Goal: Transaction & Acquisition: Purchase product/service

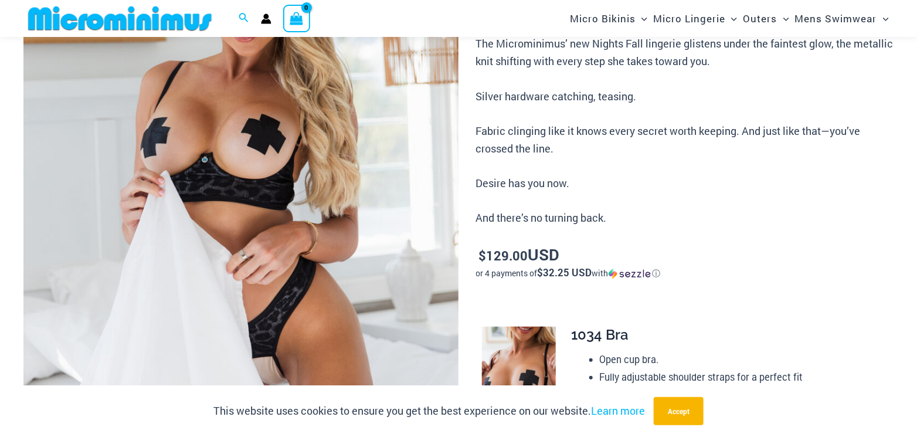
scroll to position [293, 0]
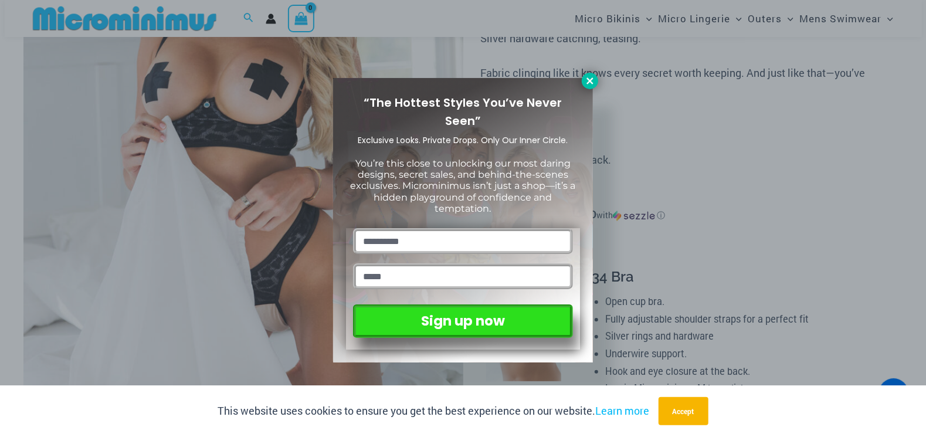
click at [589, 84] on icon at bounding box center [590, 81] width 11 height 11
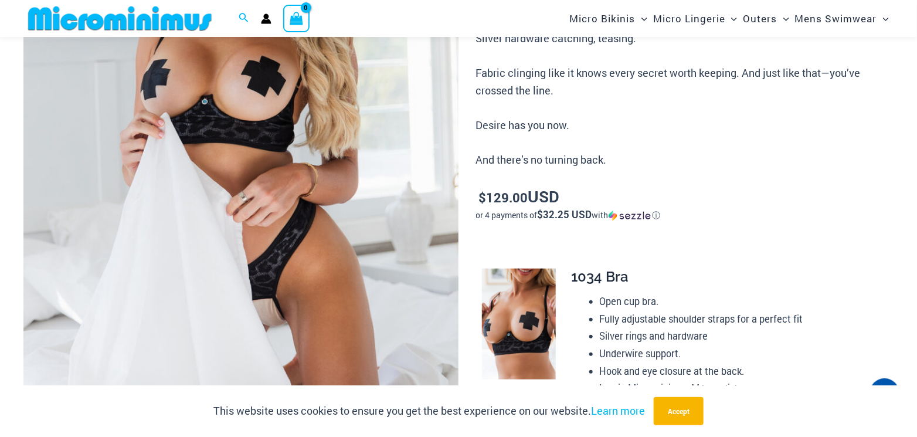
click at [324, 112] on img at bounding box center [240, 140] width 435 height 653
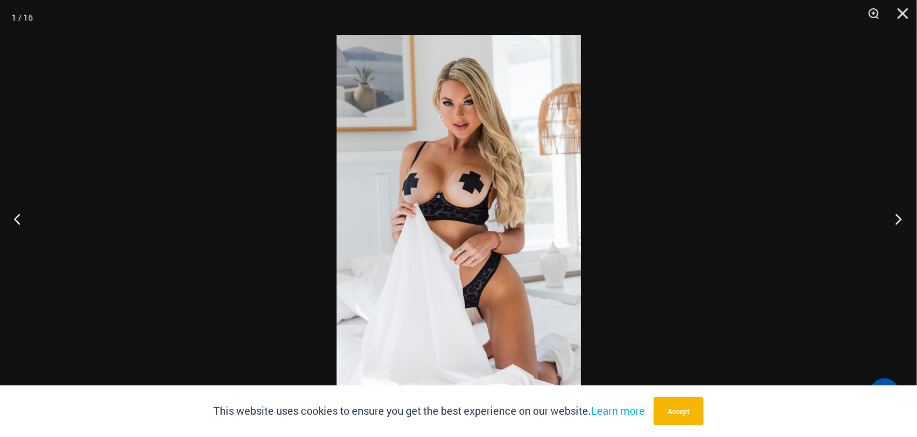
click at [898, 218] on button "Next" at bounding box center [895, 218] width 44 height 59
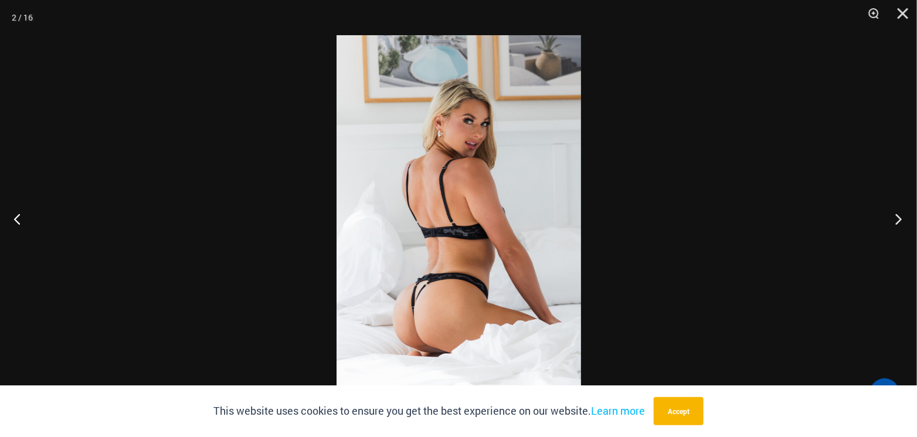
click at [898, 217] on button "Next" at bounding box center [895, 218] width 44 height 59
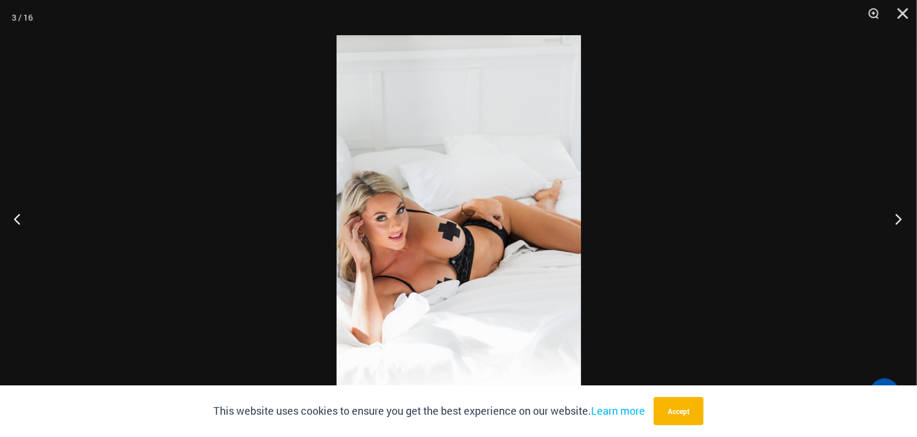
click at [898, 217] on button "Next" at bounding box center [895, 218] width 44 height 59
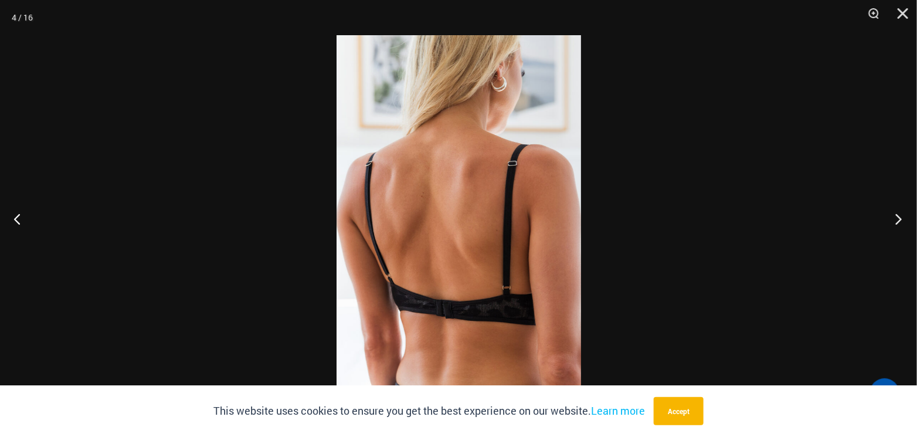
click at [898, 217] on button "Next" at bounding box center [895, 218] width 44 height 59
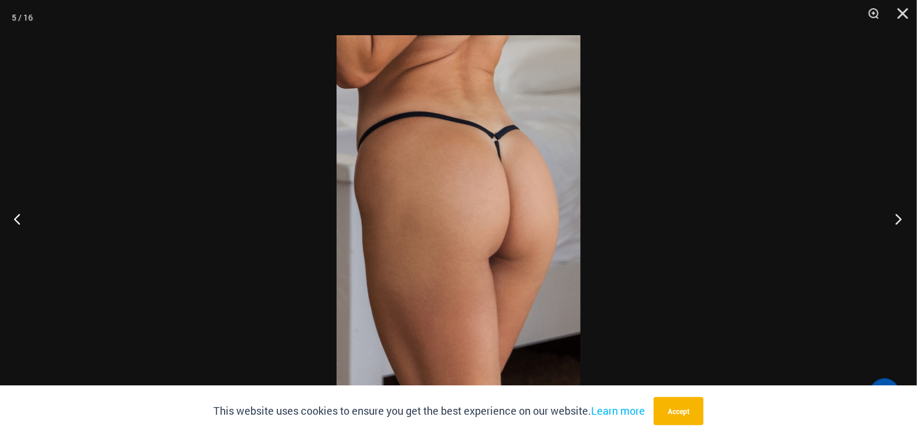
click at [898, 217] on button "Next" at bounding box center [895, 218] width 44 height 59
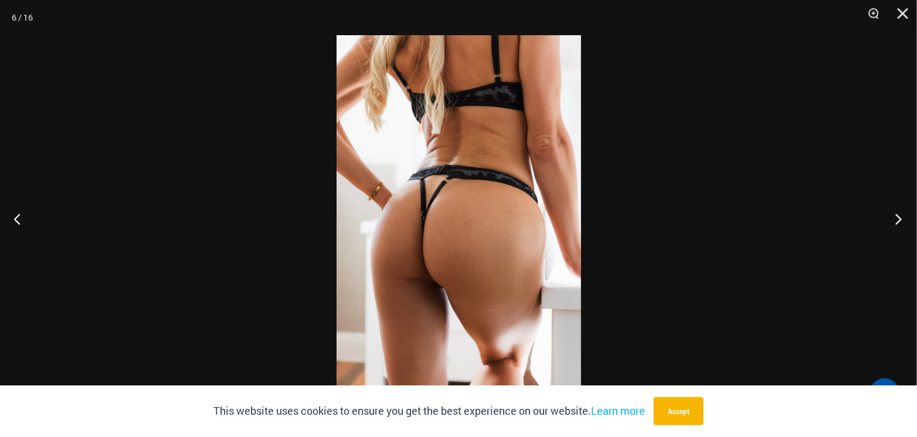
click at [898, 217] on button "Next" at bounding box center [895, 218] width 44 height 59
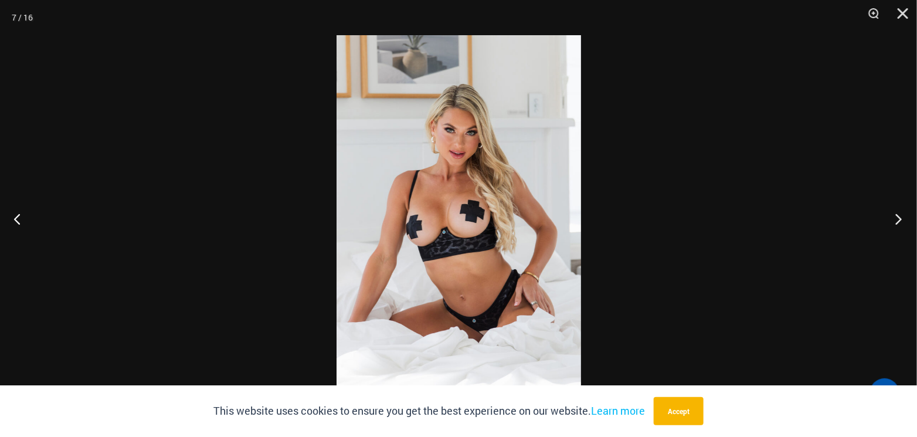
click at [898, 217] on button "Next" at bounding box center [895, 218] width 44 height 59
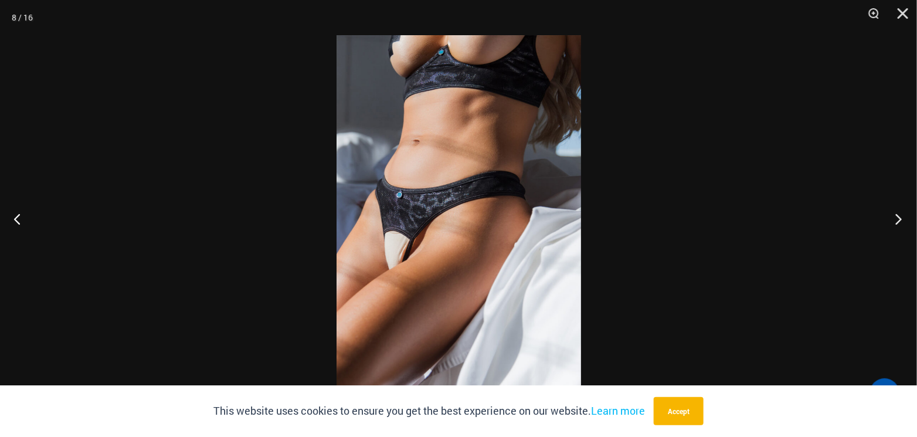
click at [898, 217] on button "Next" at bounding box center [895, 218] width 44 height 59
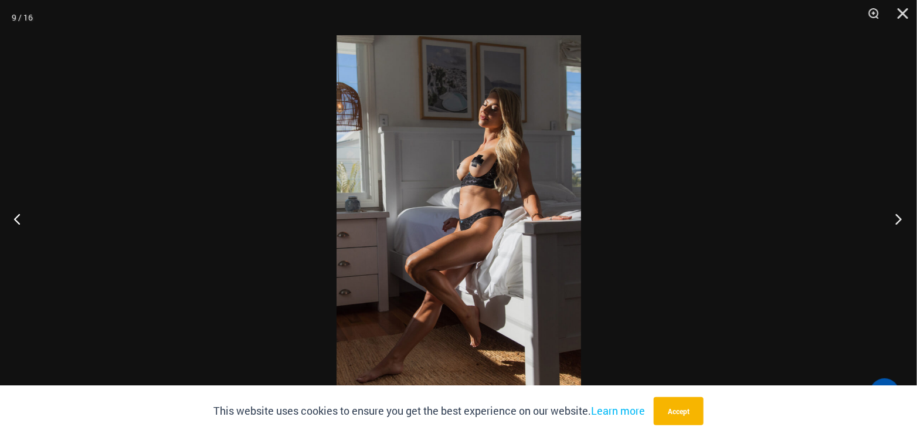
click at [898, 217] on button "Next" at bounding box center [895, 218] width 44 height 59
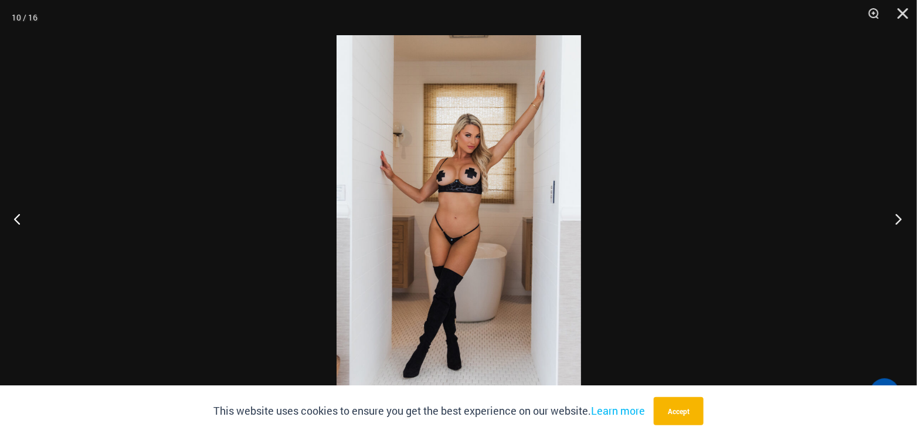
click at [898, 217] on button "Next" at bounding box center [895, 218] width 44 height 59
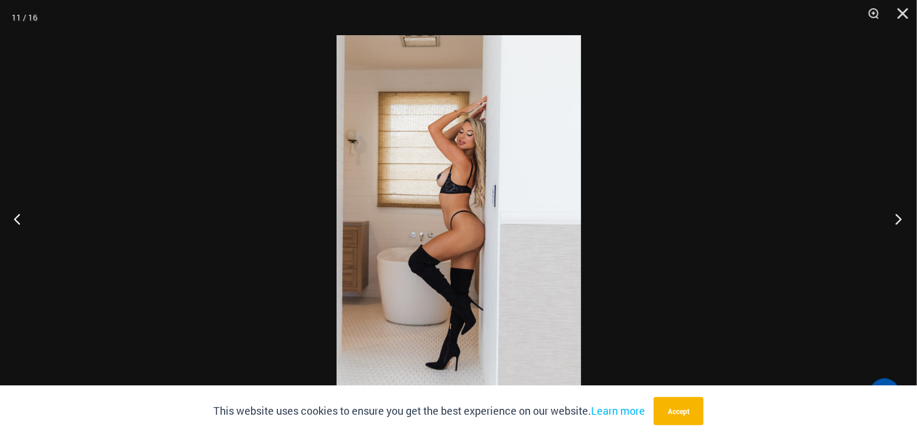
click at [898, 217] on button "Next" at bounding box center [895, 218] width 44 height 59
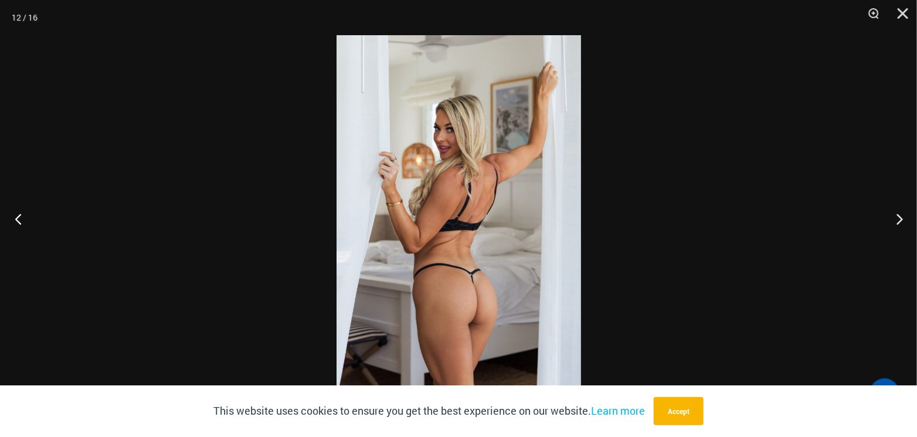
click at [22, 212] on button "Previous" at bounding box center [22, 218] width 44 height 59
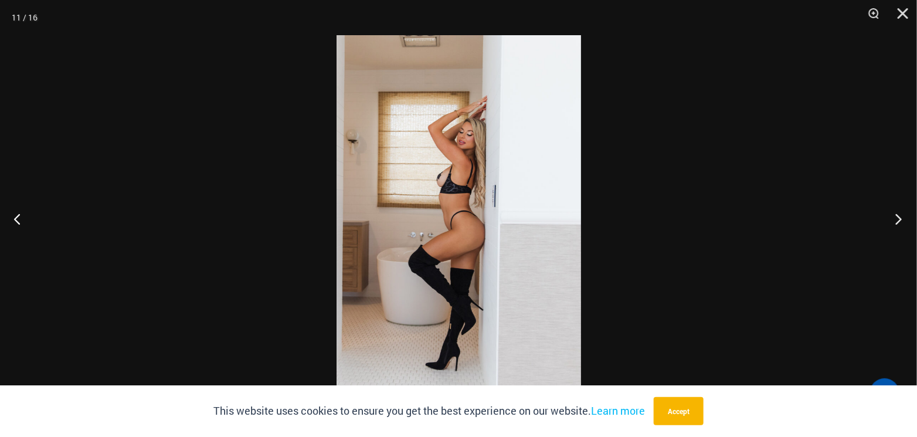
click at [901, 215] on button "Next" at bounding box center [895, 218] width 44 height 59
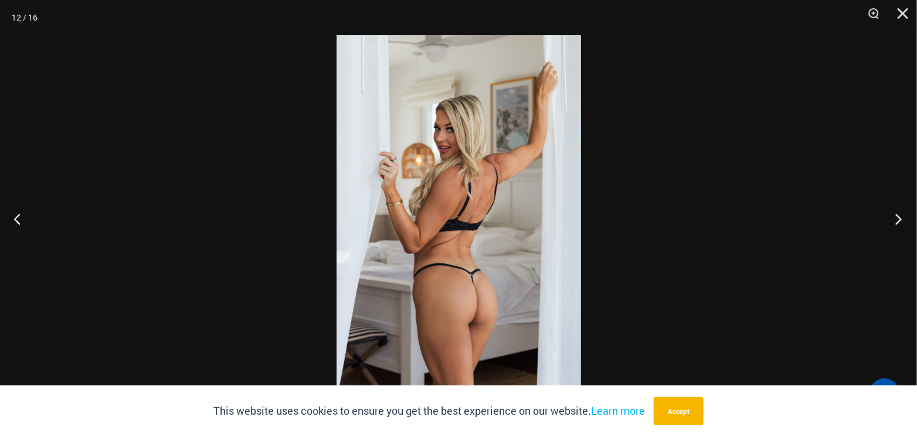
click at [902, 214] on button "Next" at bounding box center [895, 218] width 44 height 59
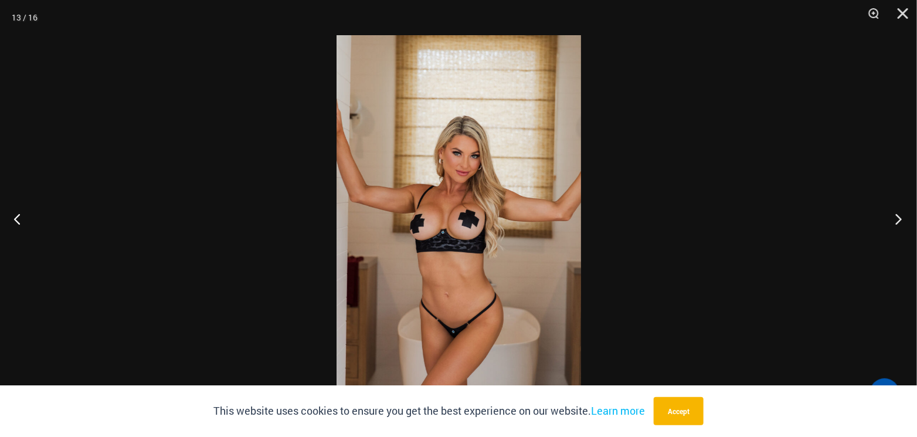
click at [902, 214] on button "Next" at bounding box center [895, 218] width 44 height 59
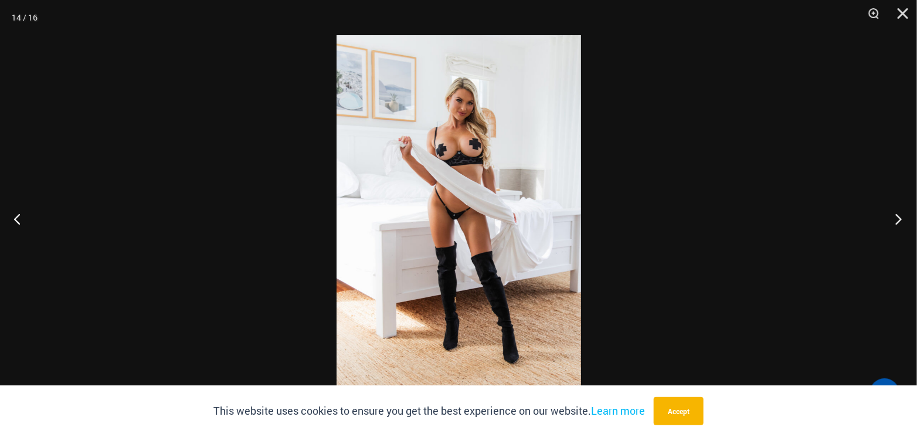
click at [902, 214] on button "Next" at bounding box center [895, 218] width 44 height 59
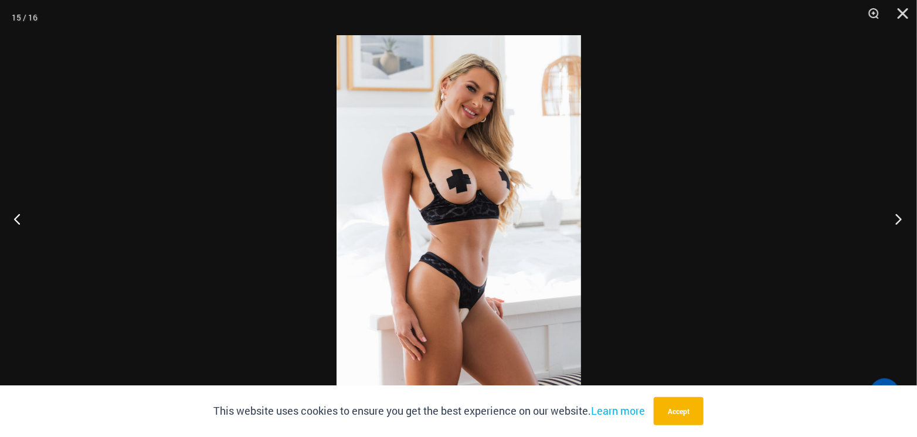
click at [902, 214] on button "Next" at bounding box center [895, 218] width 44 height 59
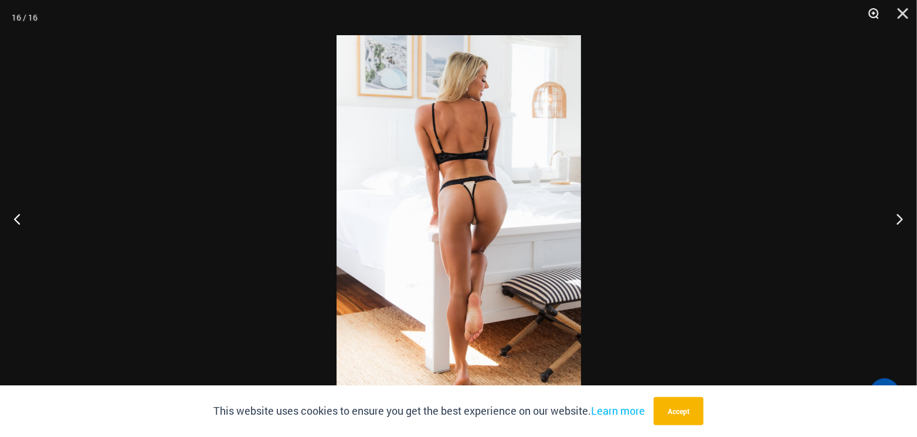
click at [874, 12] on button "Zoom" at bounding box center [869, 17] width 29 height 35
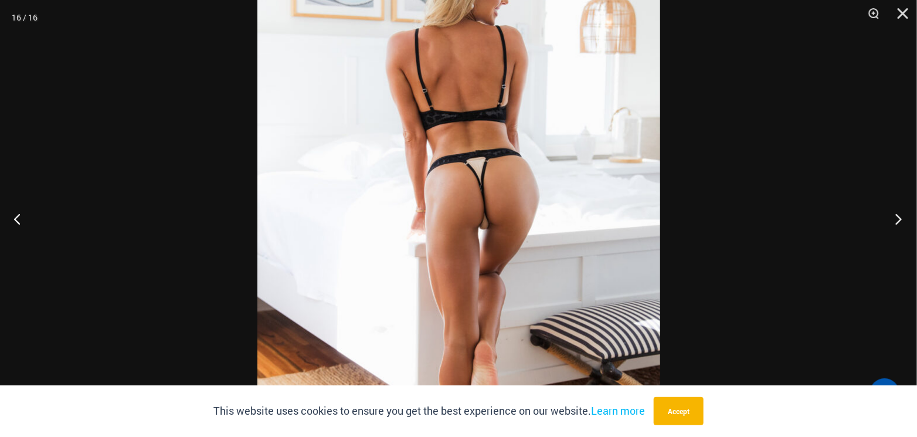
click at [898, 216] on button "Next" at bounding box center [895, 218] width 44 height 59
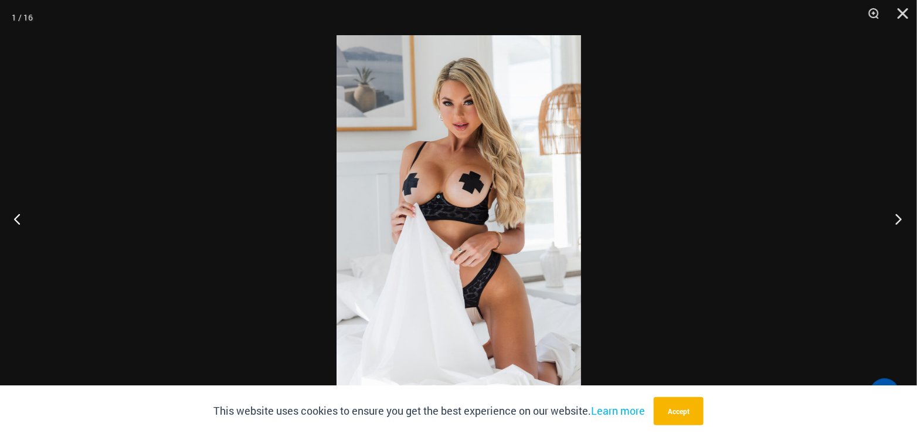
click at [898, 216] on button "Next" at bounding box center [895, 218] width 44 height 59
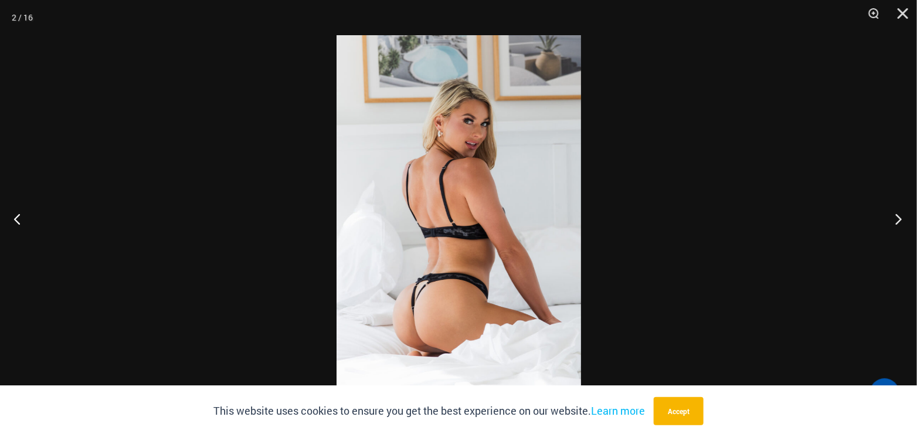
click at [898, 216] on button "Next" at bounding box center [895, 218] width 44 height 59
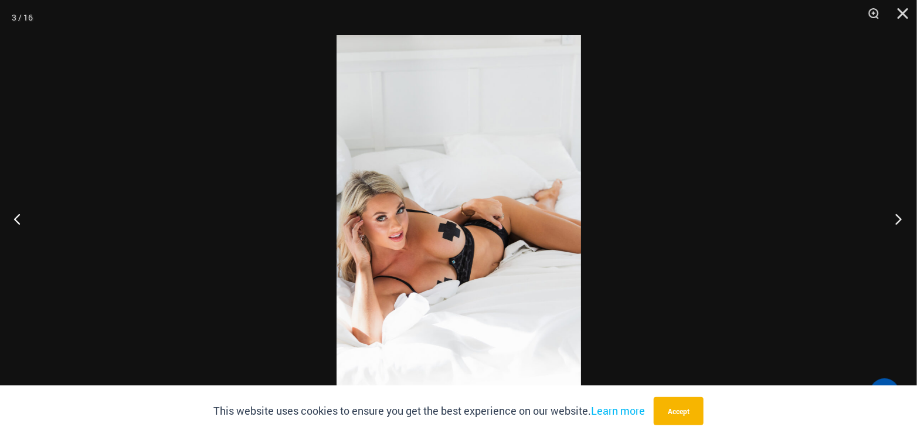
click at [898, 217] on button "Next" at bounding box center [895, 218] width 44 height 59
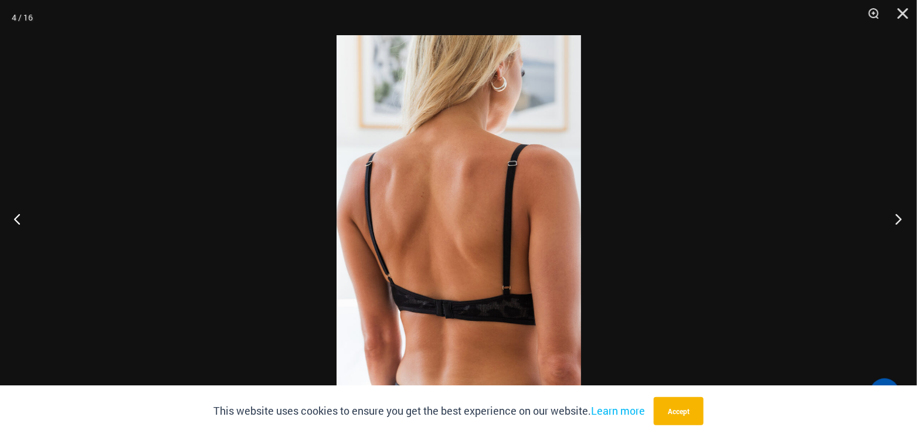
click at [898, 217] on button "Next" at bounding box center [895, 218] width 44 height 59
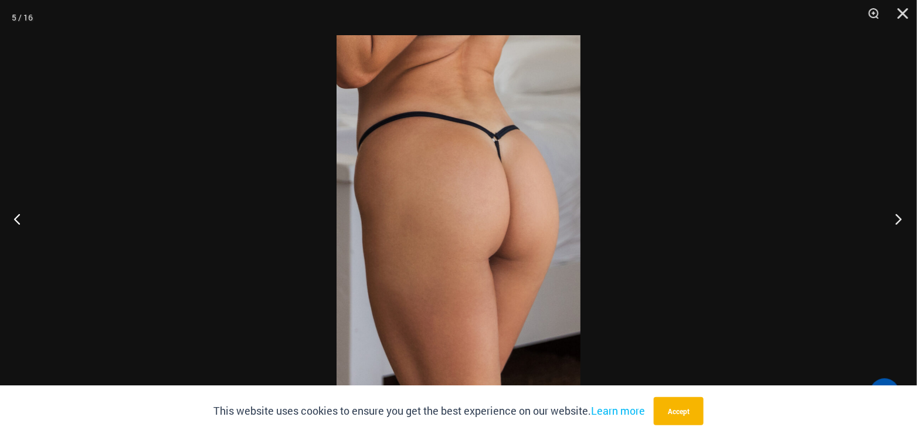
click at [898, 217] on button "Next" at bounding box center [895, 218] width 44 height 59
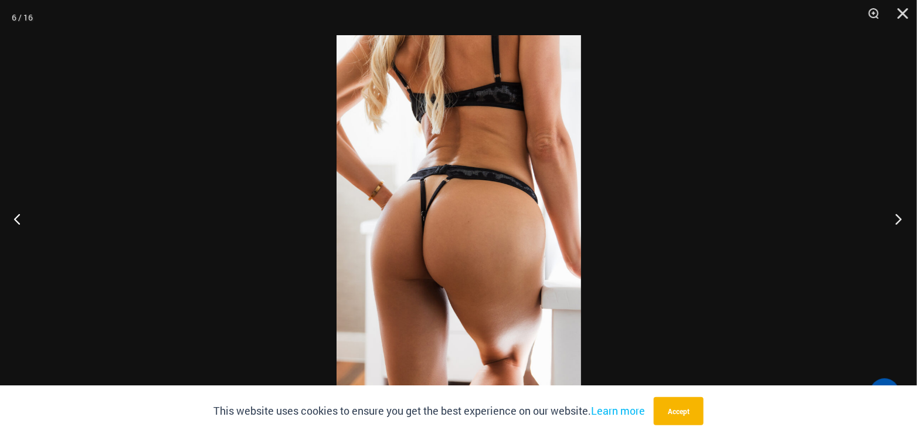
click at [898, 217] on button "Next" at bounding box center [895, 218] width 44 height 59
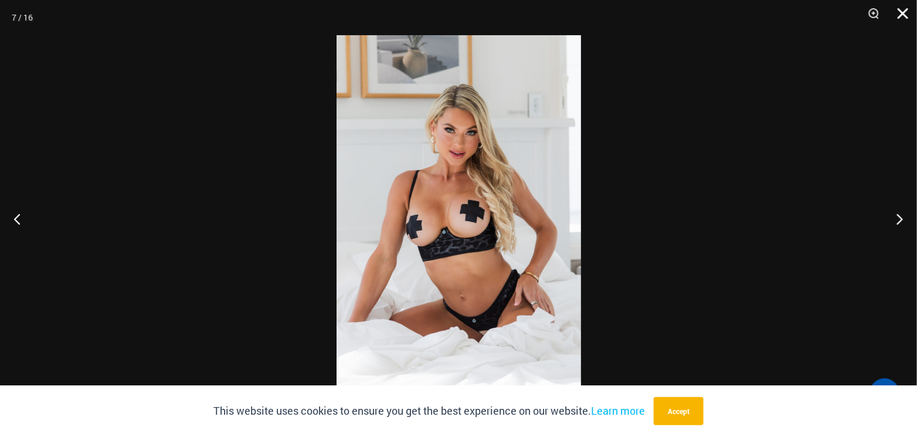
click at [904, 9] on button "Close" at bounding box center [898, 17] width 29 height 35
